Goal: Information Seeking & Learning: Check status

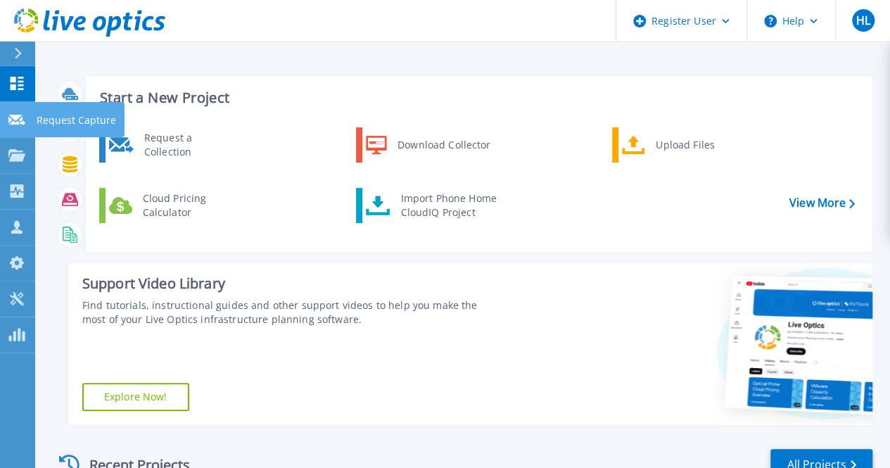
click at [24, 118] on icon at bounding box center [16, 120] width 17 height 11
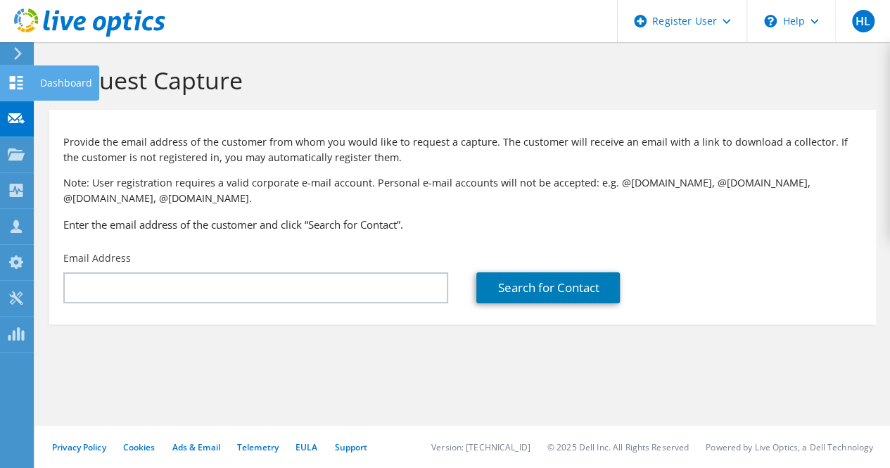
click at [23, 92] on div at bounding box center [16, 84] width 17 height 15
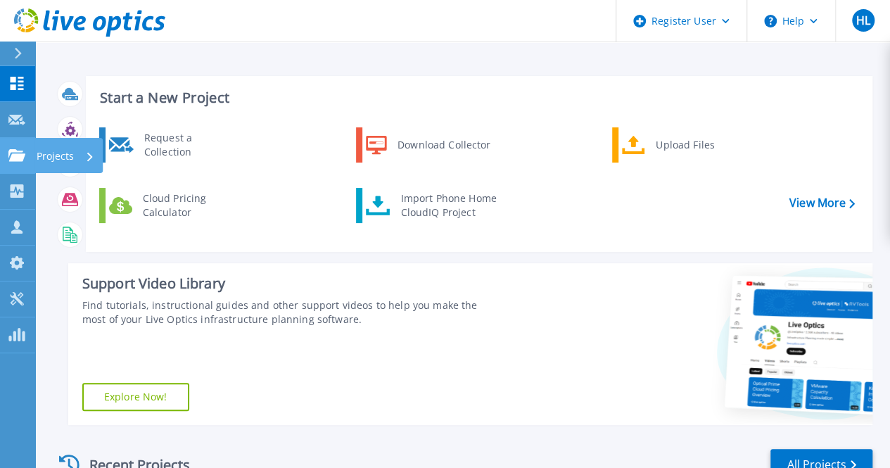
click at [21, 167] on link "Projects Projects" at bounding box center [17, 156] width 35 height 36
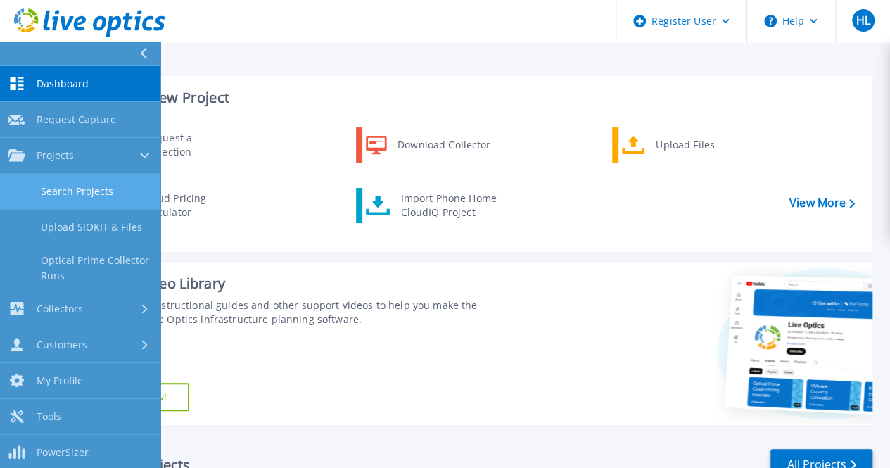
click at [68, 201] on link "Search Projects" at bounding box center [80, 192] width 160 height 36
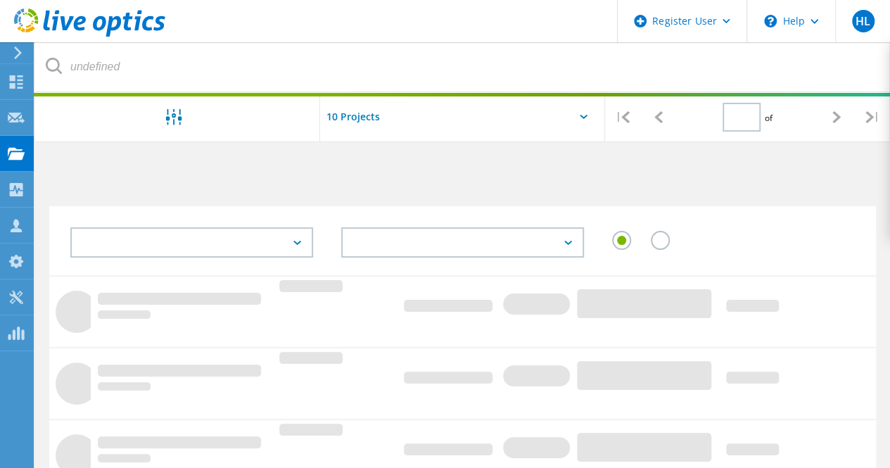
type input "1"
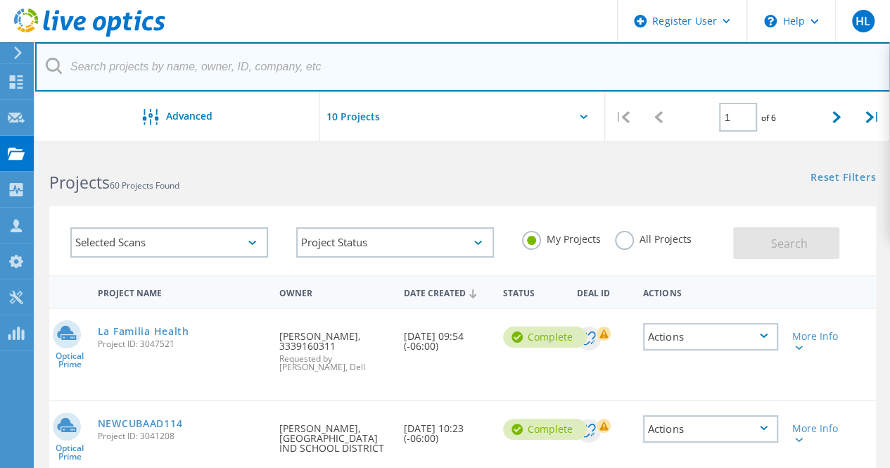
paste input "[PERSON_NAME][EMAIL_ADDRESS][PERSON_NAME][DOMAIN_NAME]"
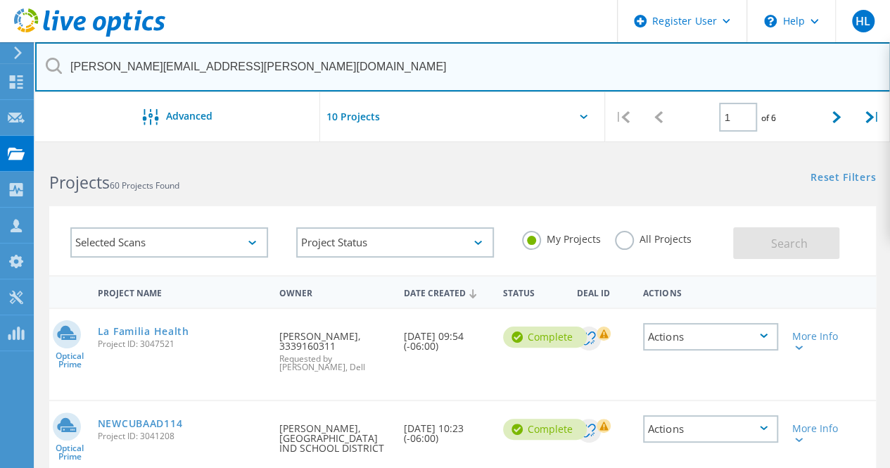
click at [231, 77] on input "[PERSON_NAME][EMAIL_ADDRESS][PERSON_NAME][DOMAIN_NAME]" at bounding box center [463, 66] width 856 height 49
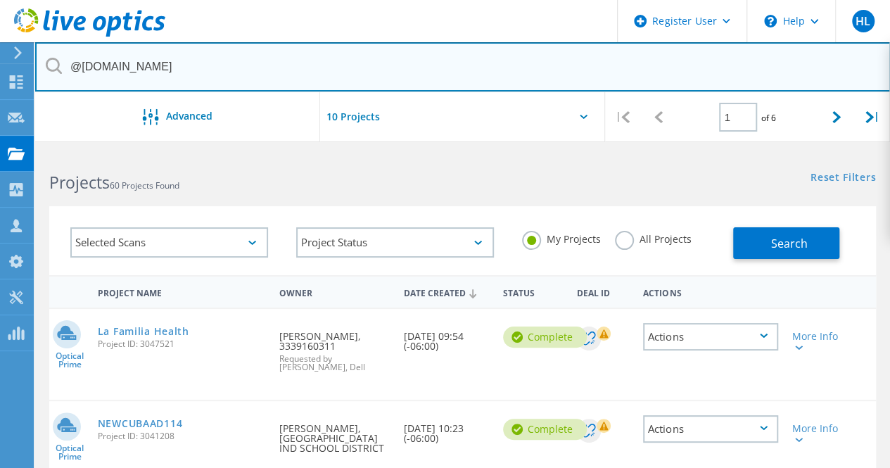
type input "@[DOMAIN_NAME]"
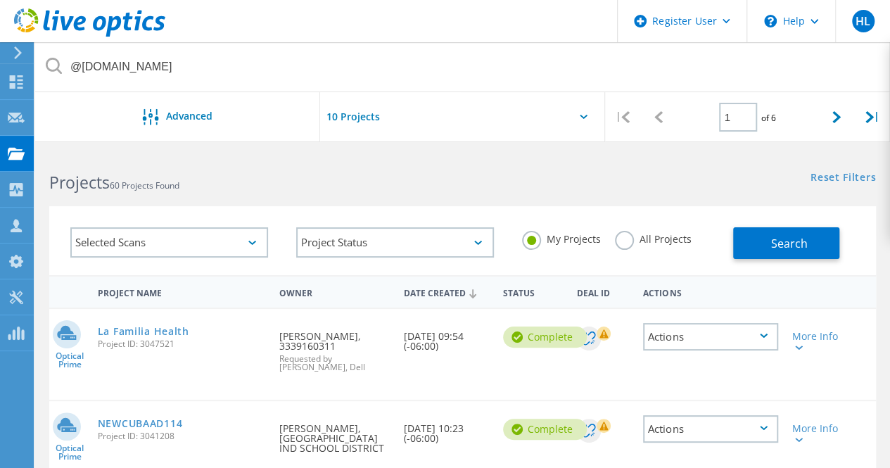
click at [168, 242] on div "Selected Scans" at bounding box center [169, 242] width 198 height 30
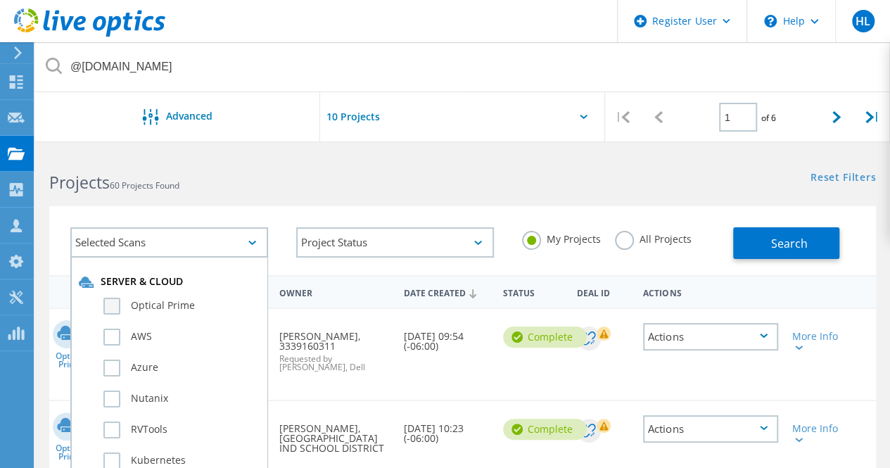
click at [168, 307] on label "Optical Prime" at bounding box center [181, 306] width 156 height 17
click at [0, 0] on input "Optical Prime" at bounding box center [0, 0] width 0 height 0
click at [642, 234] on label "All Projects" at bounding box center [653, 237] width 77 height 13
click at [0, 0] on input "All Projects" at bounding box center [0, 0] width 0 height 0
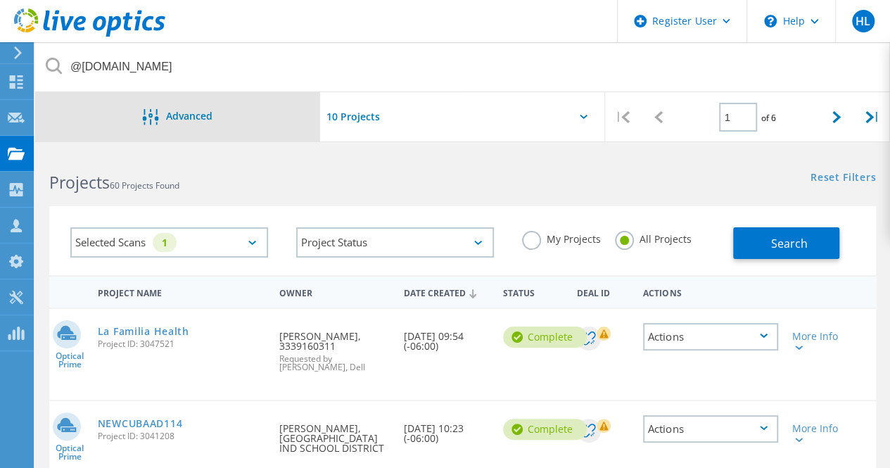
click at [155, 131] on div "Advanced" at bounding box center [177, 116] width 285 height 49
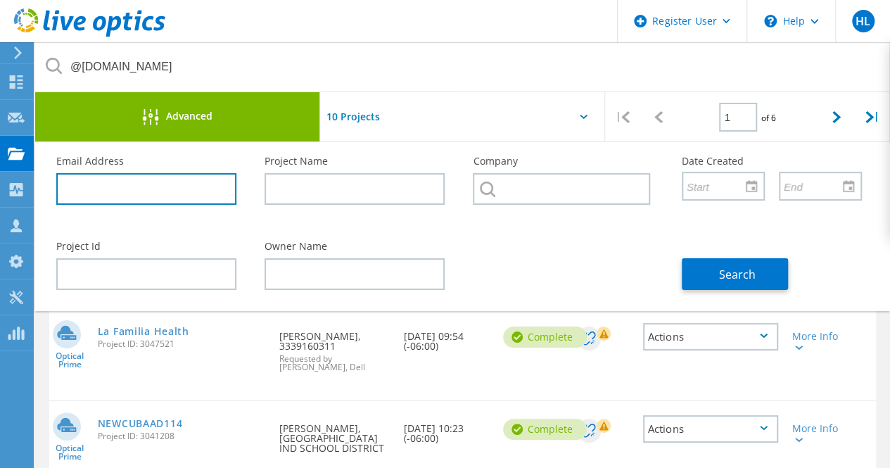
click at [150, 188] on input "text" at bounding box center [146, 189] width 180 height 32
paste input "[PERSON_NAME][EMAIL_ADDRESS][PERSON_NAME][DOMAIN_NAME]"
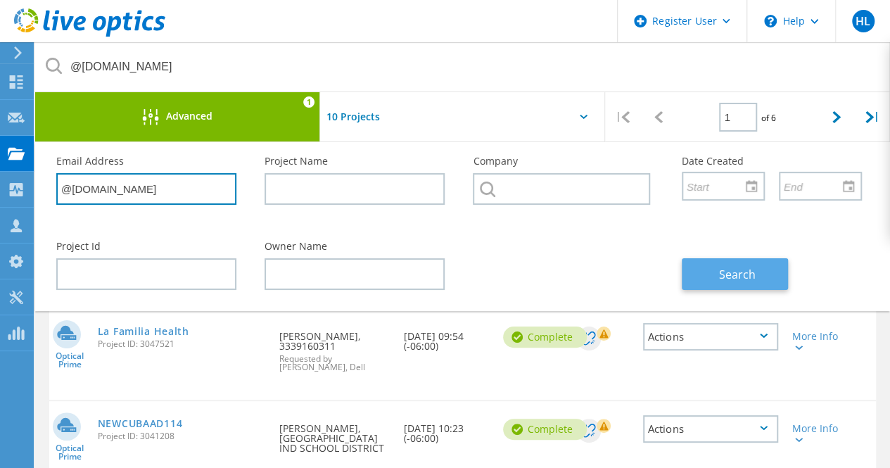
type input "@[DOMAIN_NAME]"
click at [751, 262] on button "Search" at bounding box center [735, 274] width 106 height 32
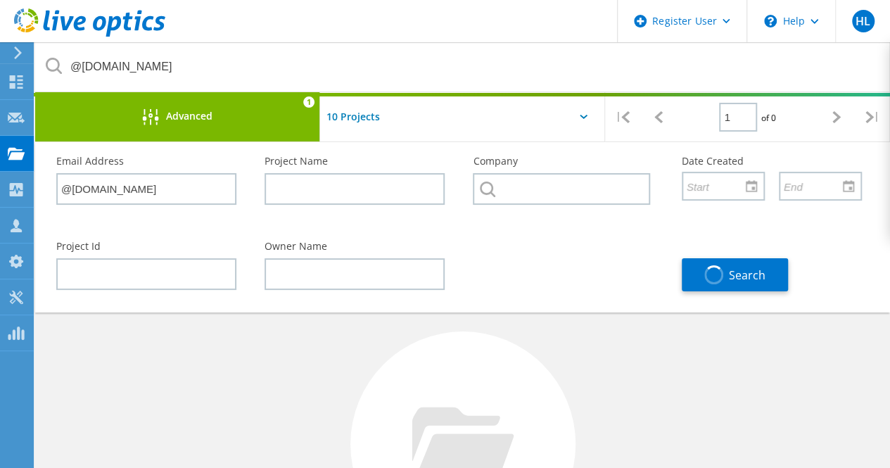
click at [472, 372] on div at bounding box center [463, 444] width 225 height 225
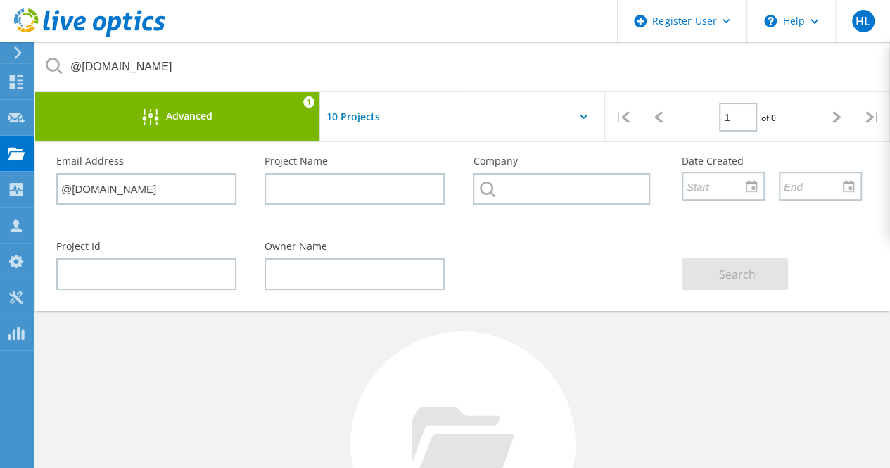
click at [232, 128] on div "Advanced 1" at bounding box center [177, 116] width 285 height 49
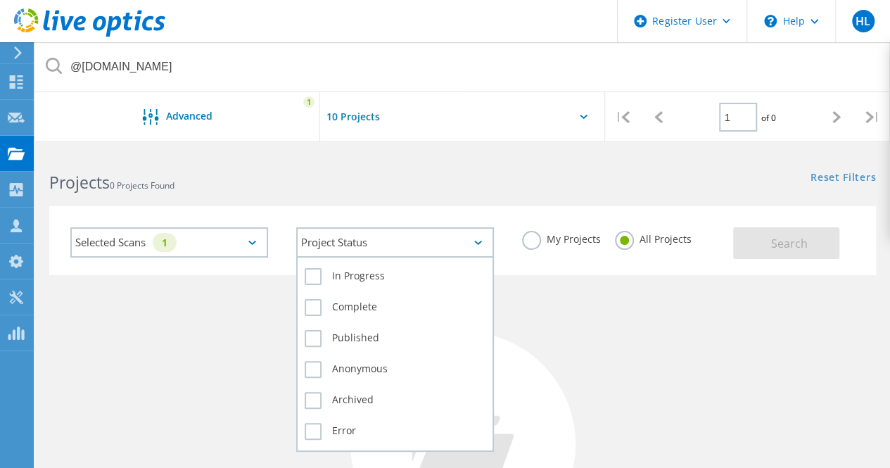
click at [425, 255] on div "Project Status" at bounding box center [395, 242] width 198 height 30
click at [363, 279] on label "In Progress" at bounding box center [395, 276] width 181 height 17
click at [0, 0] on input "In Progress" at bounding box center [0, 0] width 0 height 0
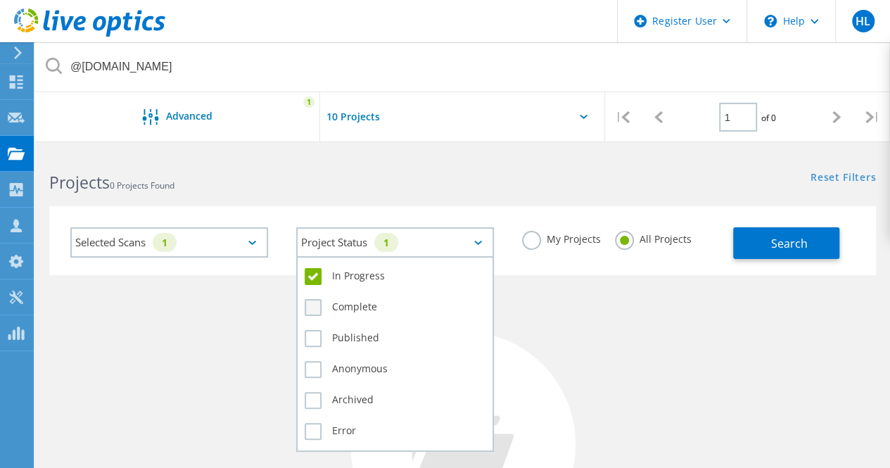
click at [355, 299] on label "Complete" at bounding box center [395, 307] width 181 height 17
click at [0, 0] on input "Complete" at bounding box center [0, 0] width 0 height 0
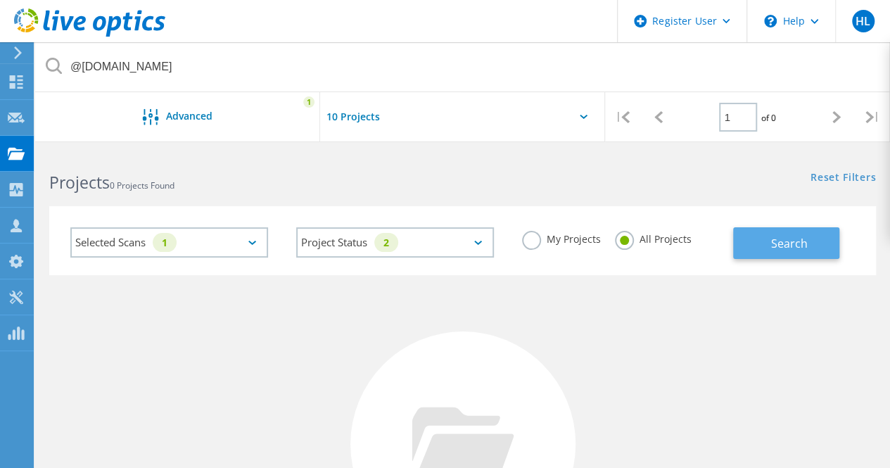
click at [777, 249] on span "Search" at bounding box center [789, 243] width 37 height 15
click at [734, 425] on div "No Projects Found Try refining your search." at bounding box center [462, 457] width 827 height 364
